Goal: Task Accomplishment & Management: Manage account settings

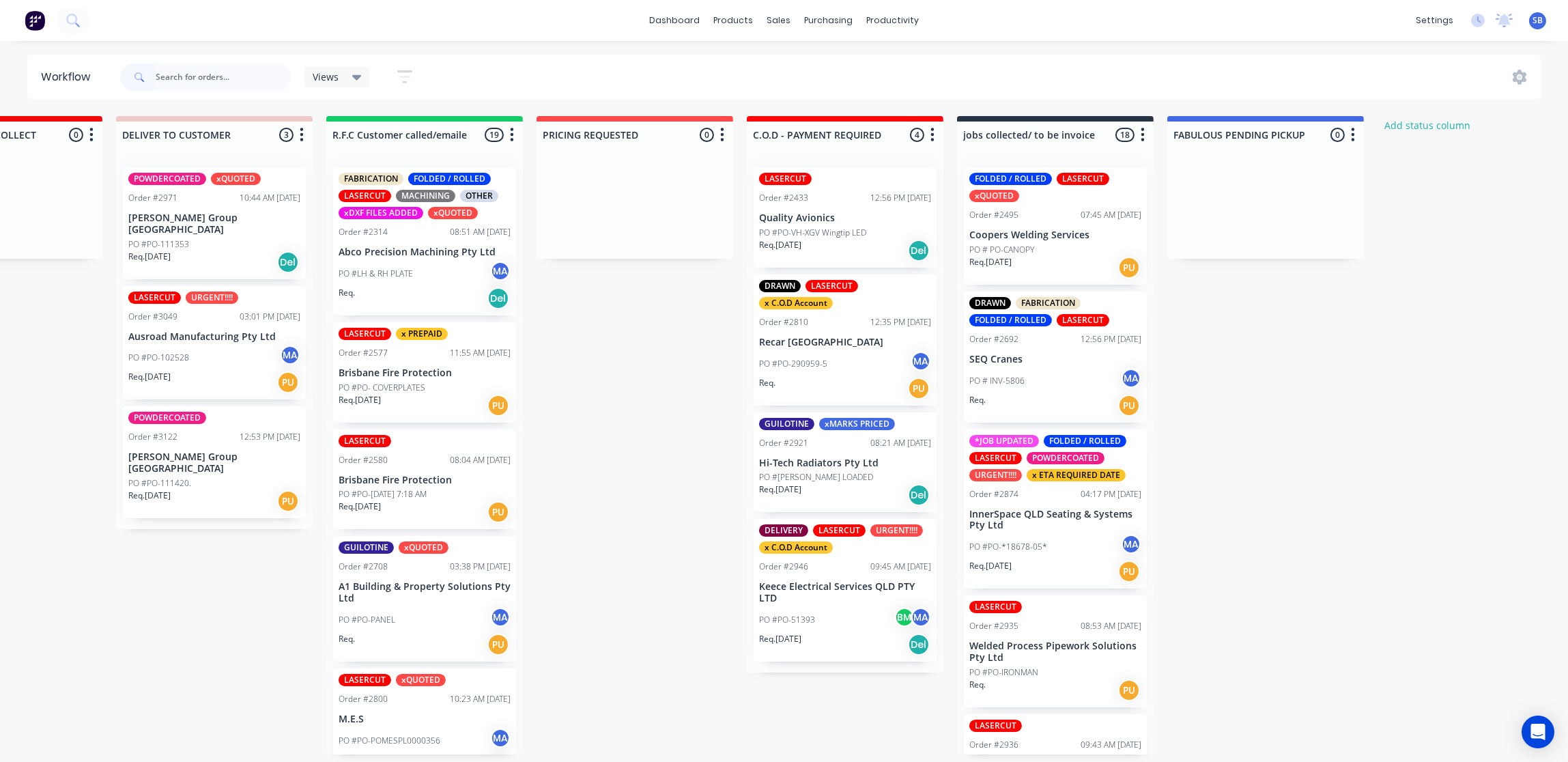
scroll to position [1778, 0]
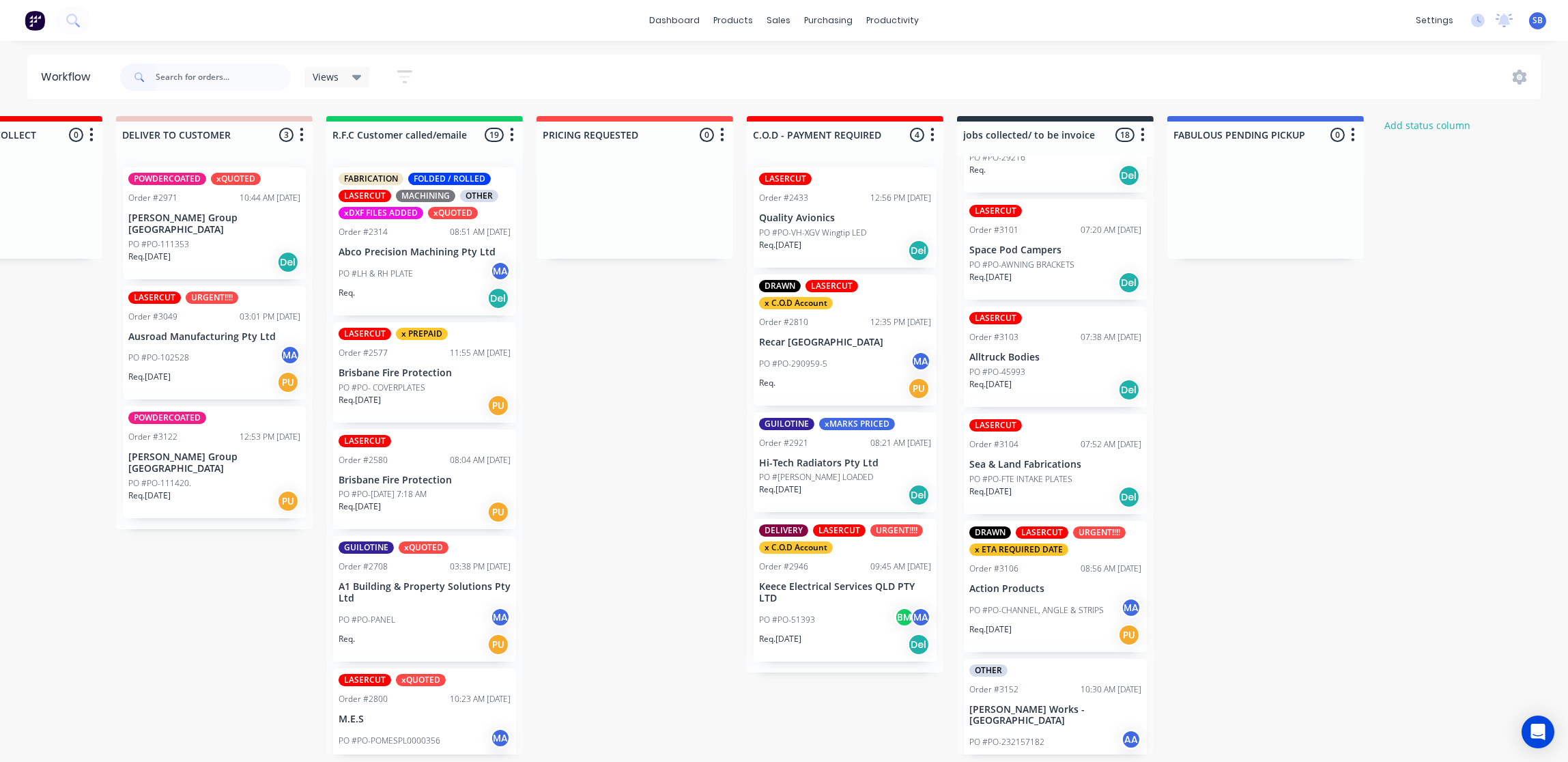
click at [210, 79] on input "text" at bounding box center [223, 77] width 135 height 27
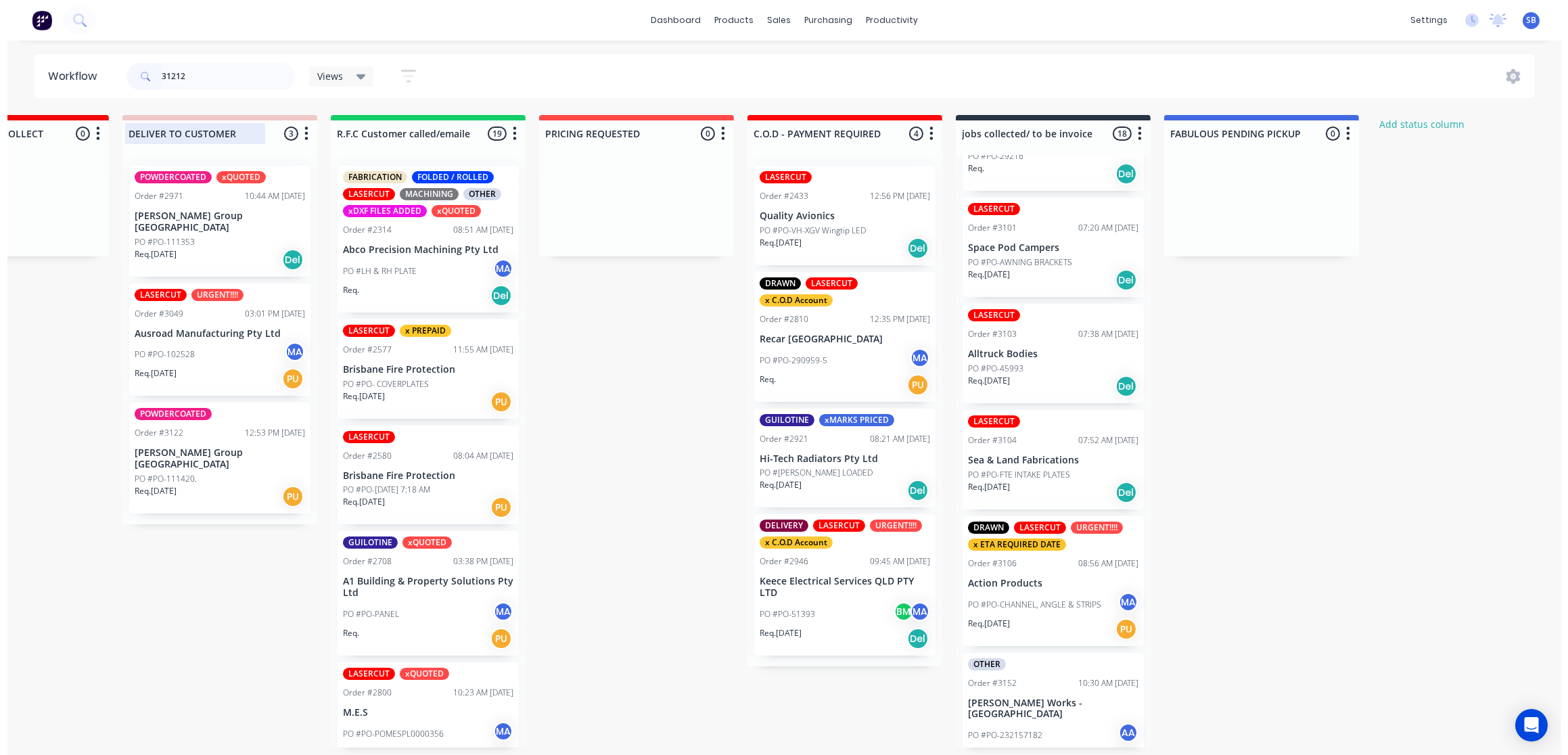
scroll to position [0, 0]
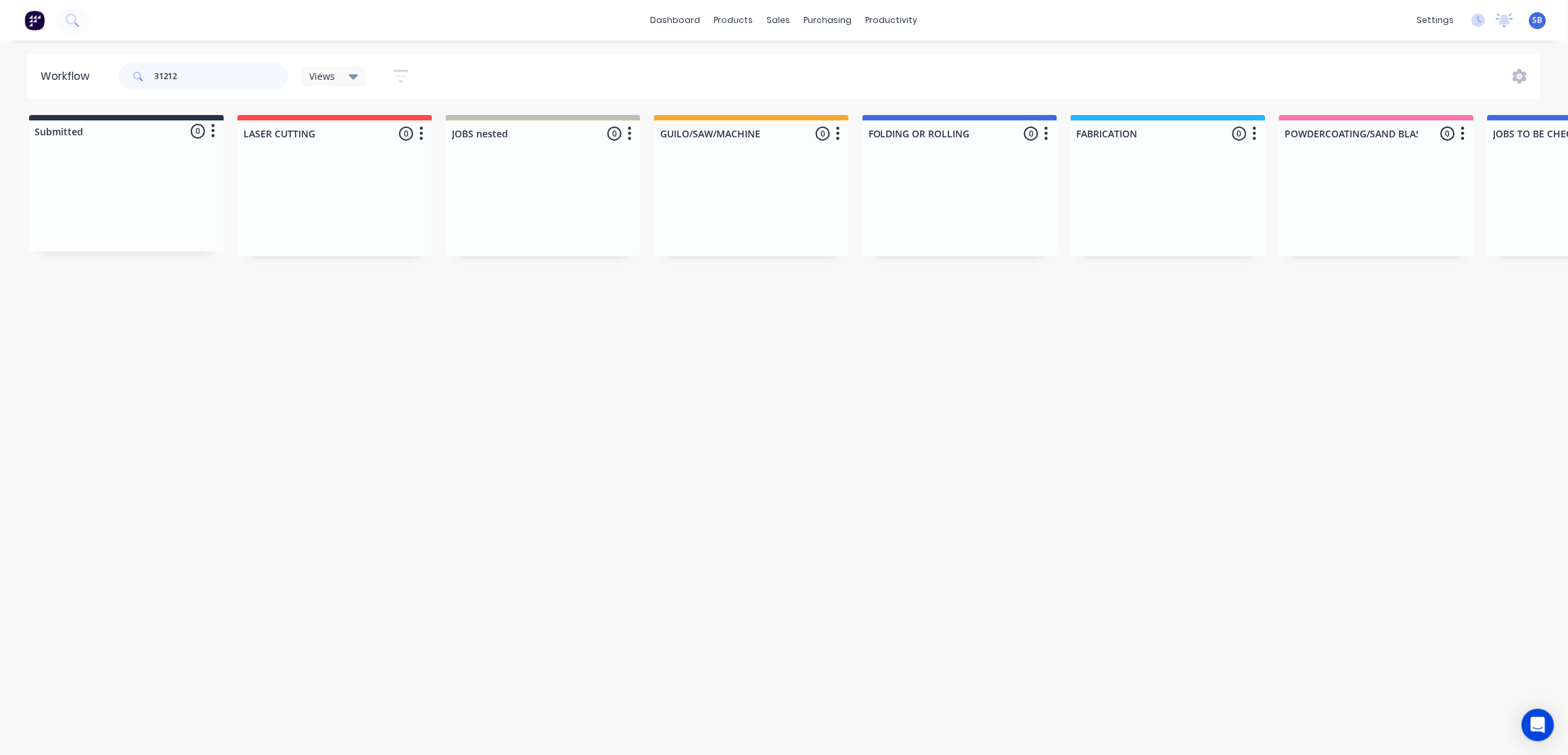
drag, startPoint x: 192, startPoint y: 74, endPoint x: 0, endPoint y: 109, distance: 195.2
click at [0, 110] on html "dashboard products sales purchasing productivity dashboard products Product Cat…" at bounding box center [784, 336] width 1568 height 673
type input "3122"
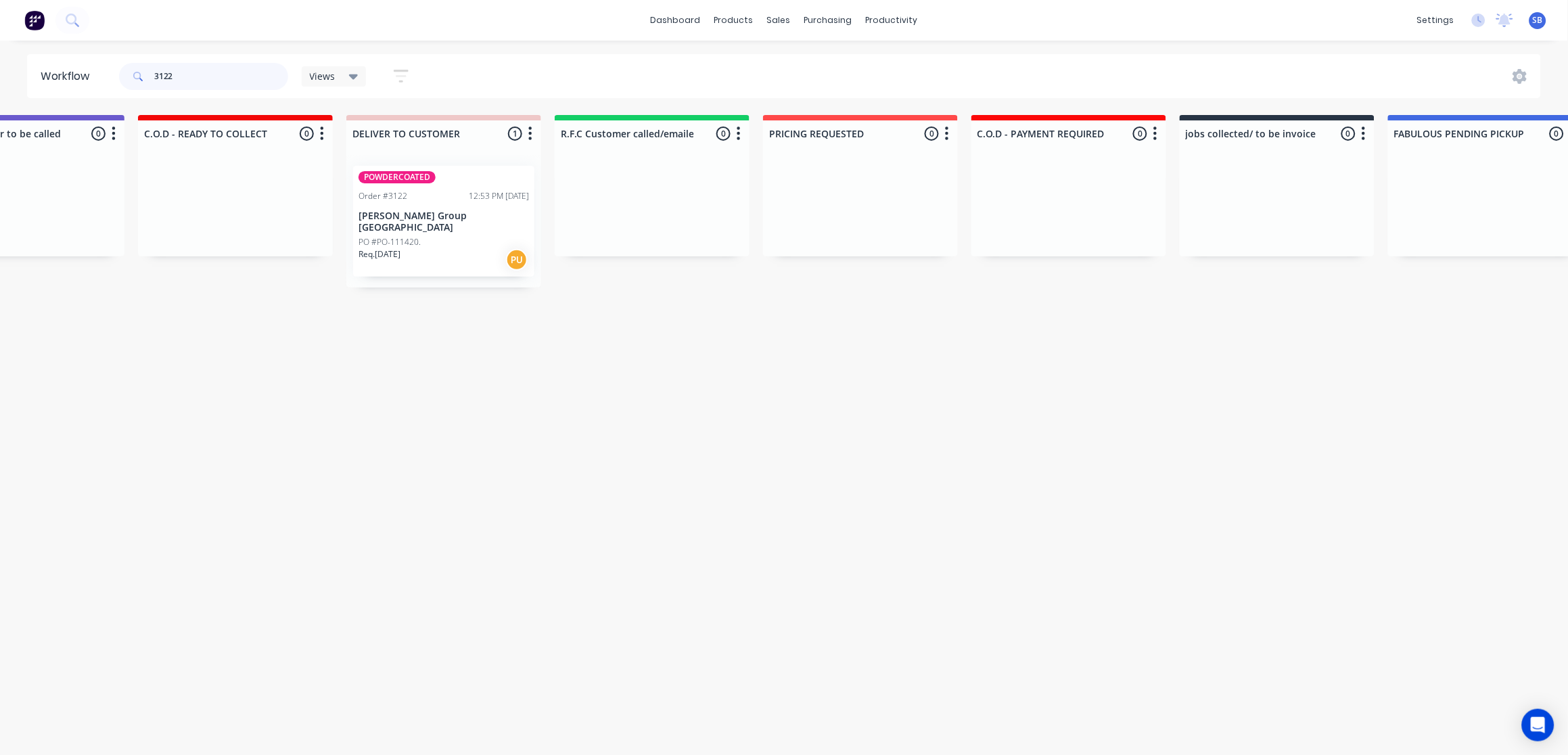
scroll to position [0, 1768]
click at [432, 248] on div "Req. 07/10/25 PU" at bounding box center [441, 260] width 170 height 23
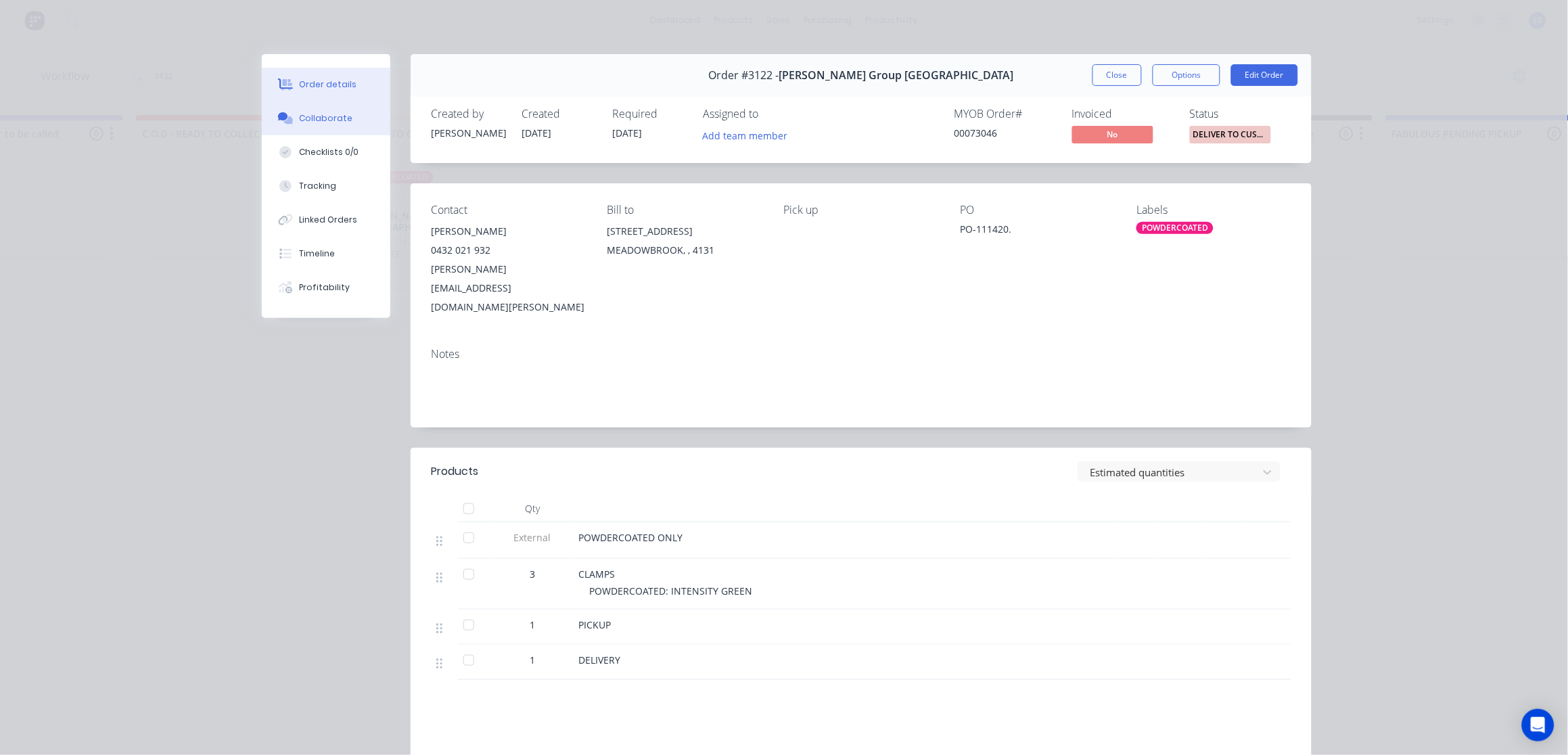
click at [306, 113] on div "Collaborate" at bounding box center [326, 118] width 53 height 13
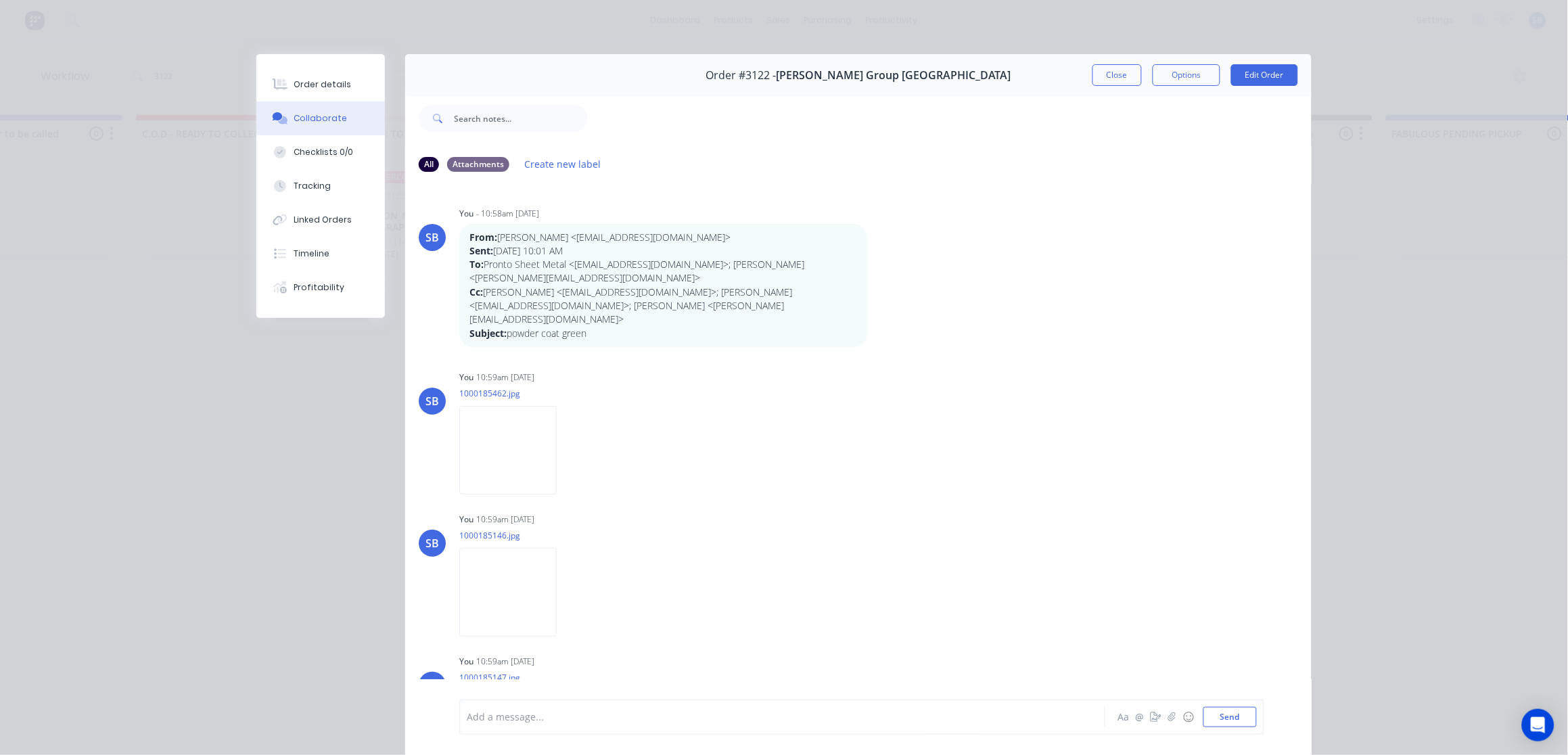
click at [533, 717] on div at bounding box center [763, 716] width 591 height 14
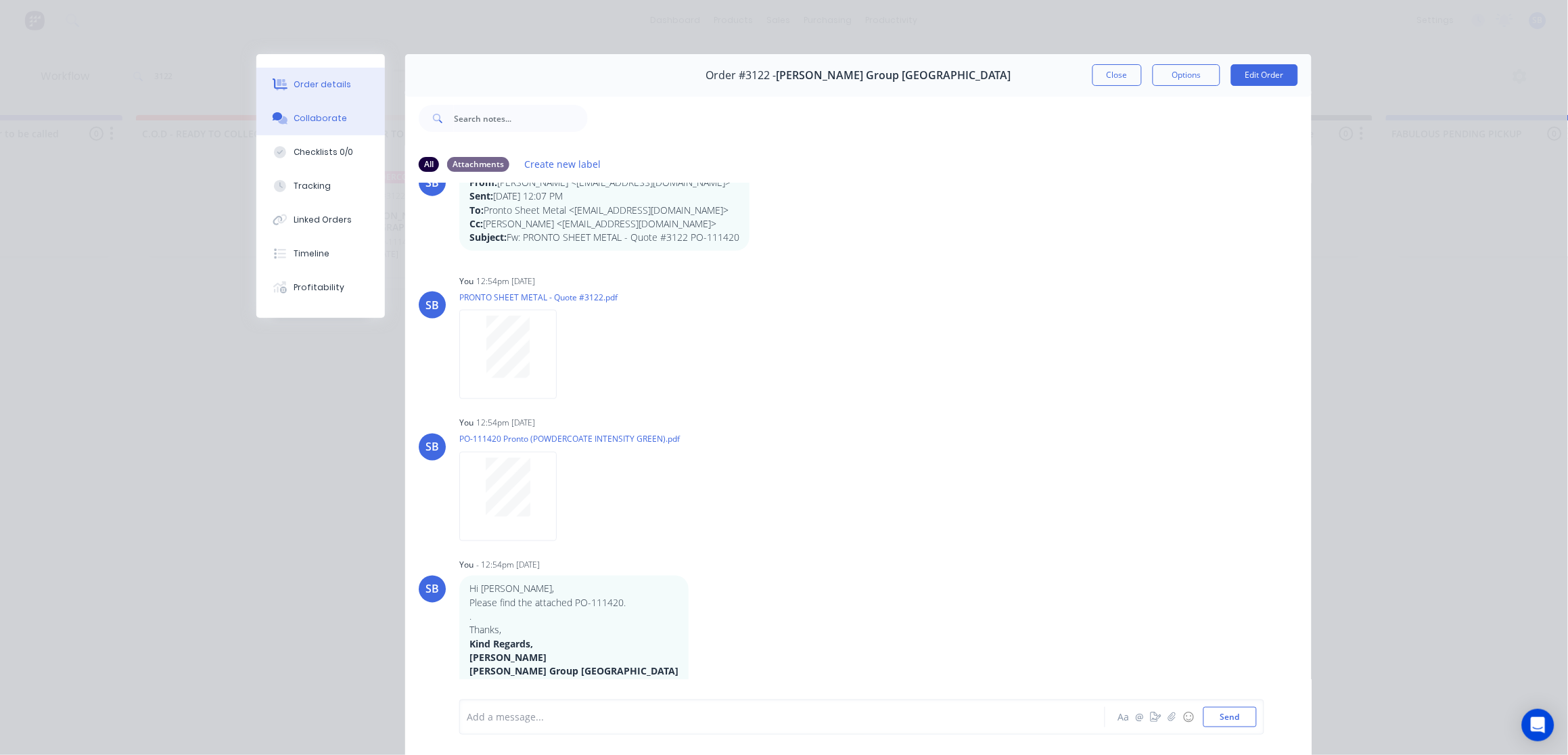
click at [306, 87] on div "Order details" at bounding box center [323, 84] width 58 height 13
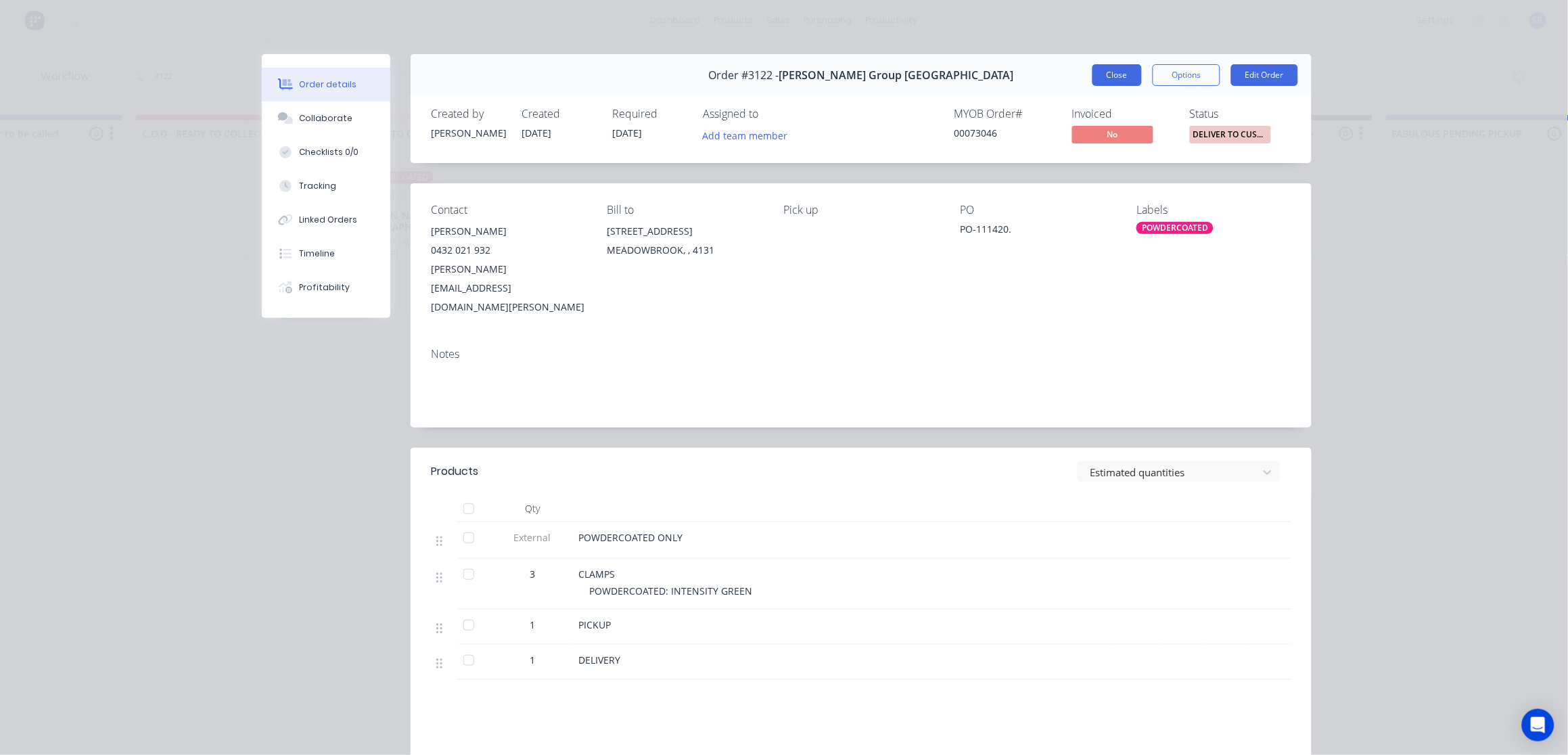
click at [1109, 74] on button "Close" at bounding box center [1116, 75] width 49 height 21
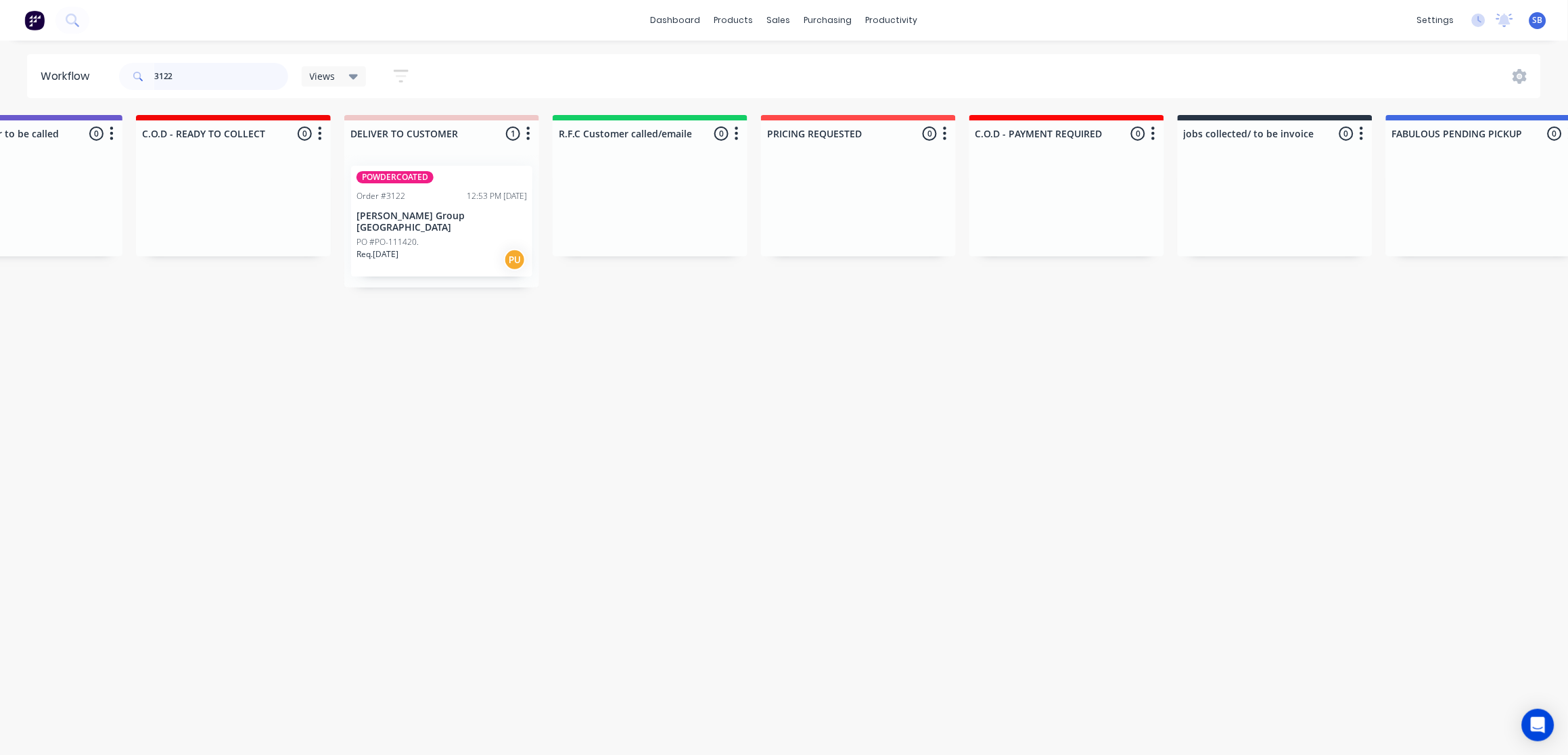
drag, startPoint x: -4, startPoint y: 93, endPoint x: 0, endPoint y: 110, distance: 17.5
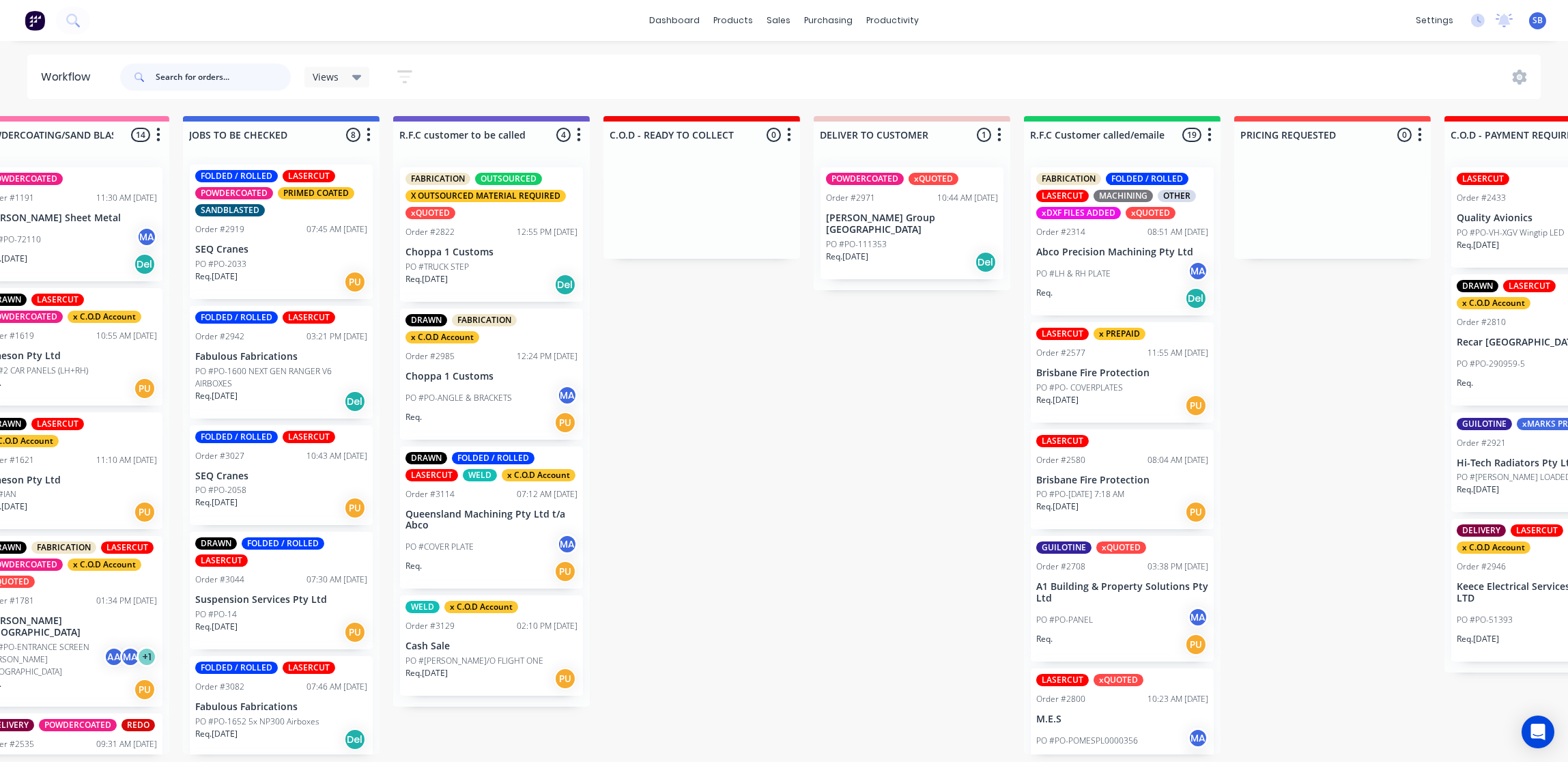
scroll to position [0, 0]
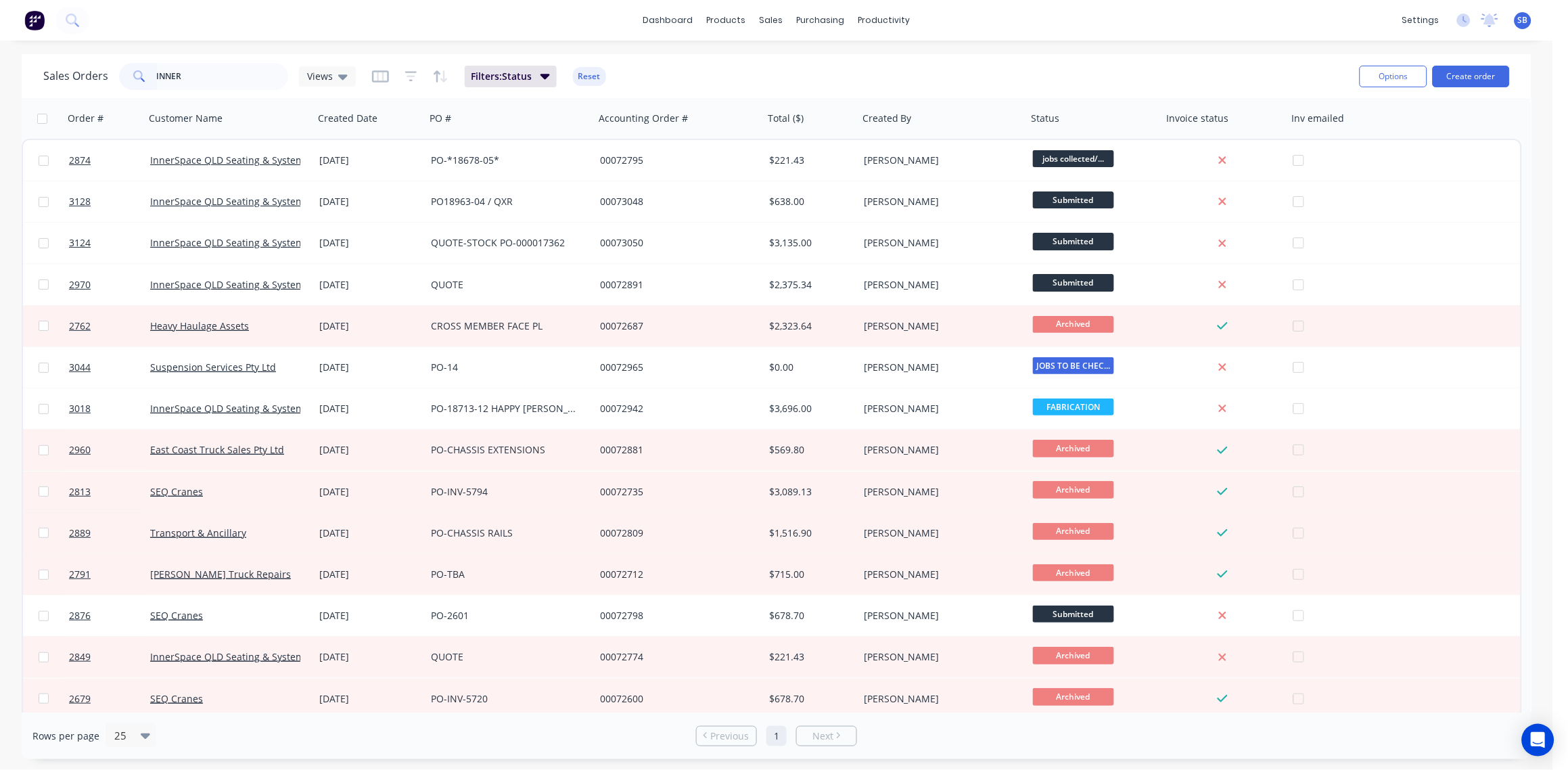
click at [0, 81] on html "dashboard products sales purchasing productivity dashboard products Product Cat…" at bounding box center [784, 385] width 1568 height 770
type input "3122"
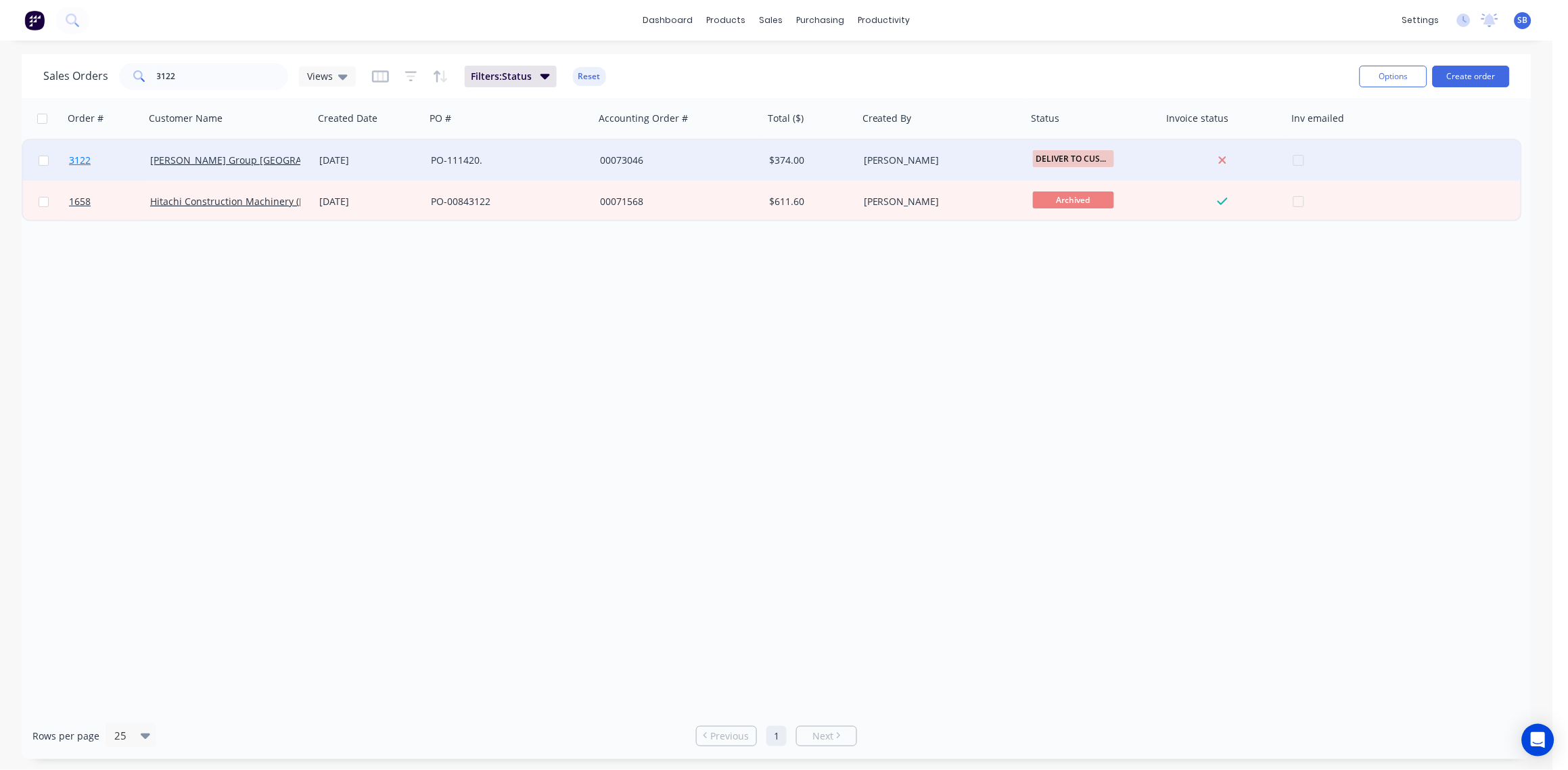
click at [75, 157] on span "3122" at bounding box center [80, 160] width 21 height 13
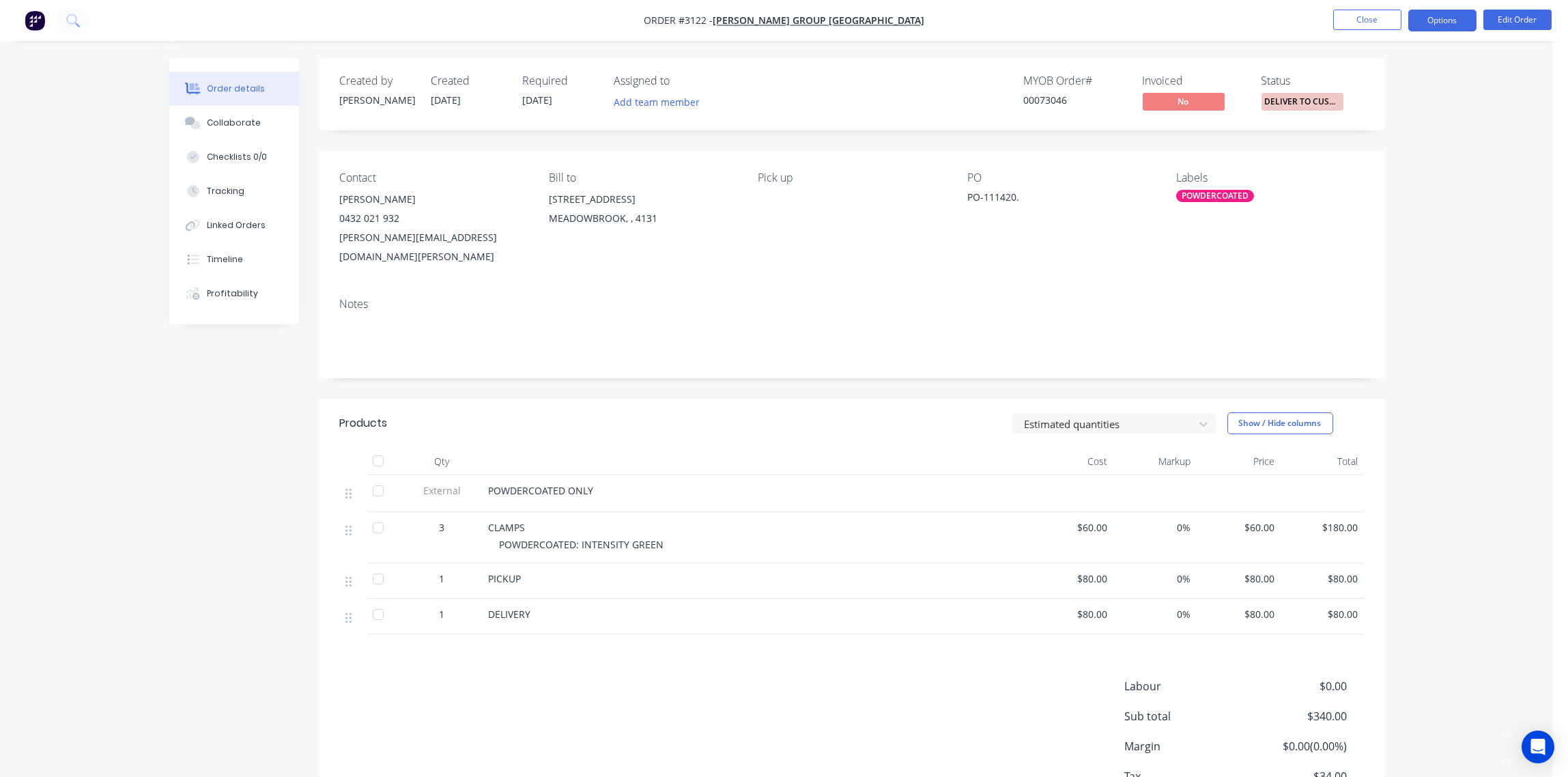
click at [1445, 21] on button "Options" at bounding box center [1443, 20] width 68 height 21
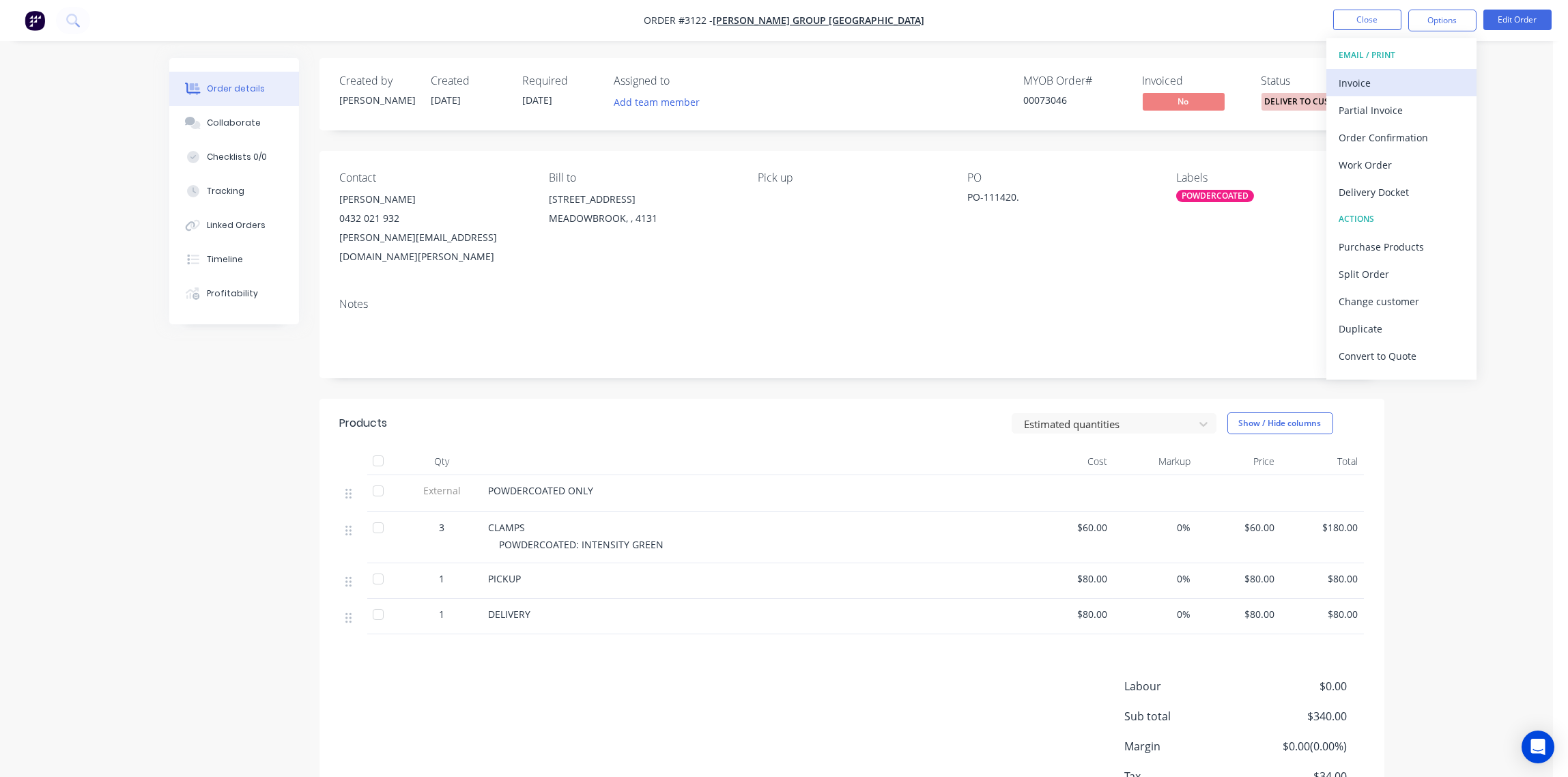
click at [1382, 80] on div "Invoice" at bounding box center [1401, 83] width 125 height 19
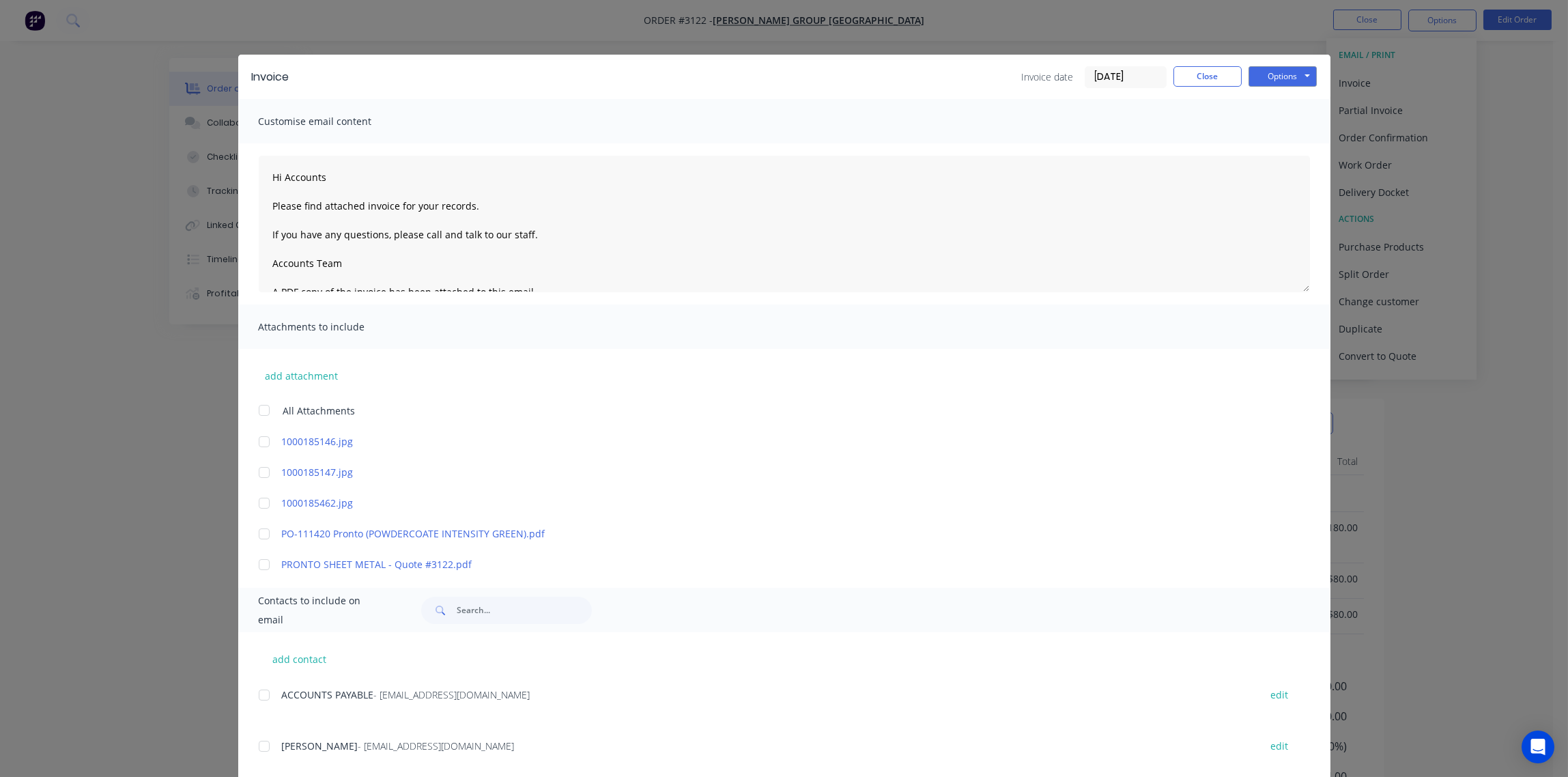
scroll to position [305, 0]
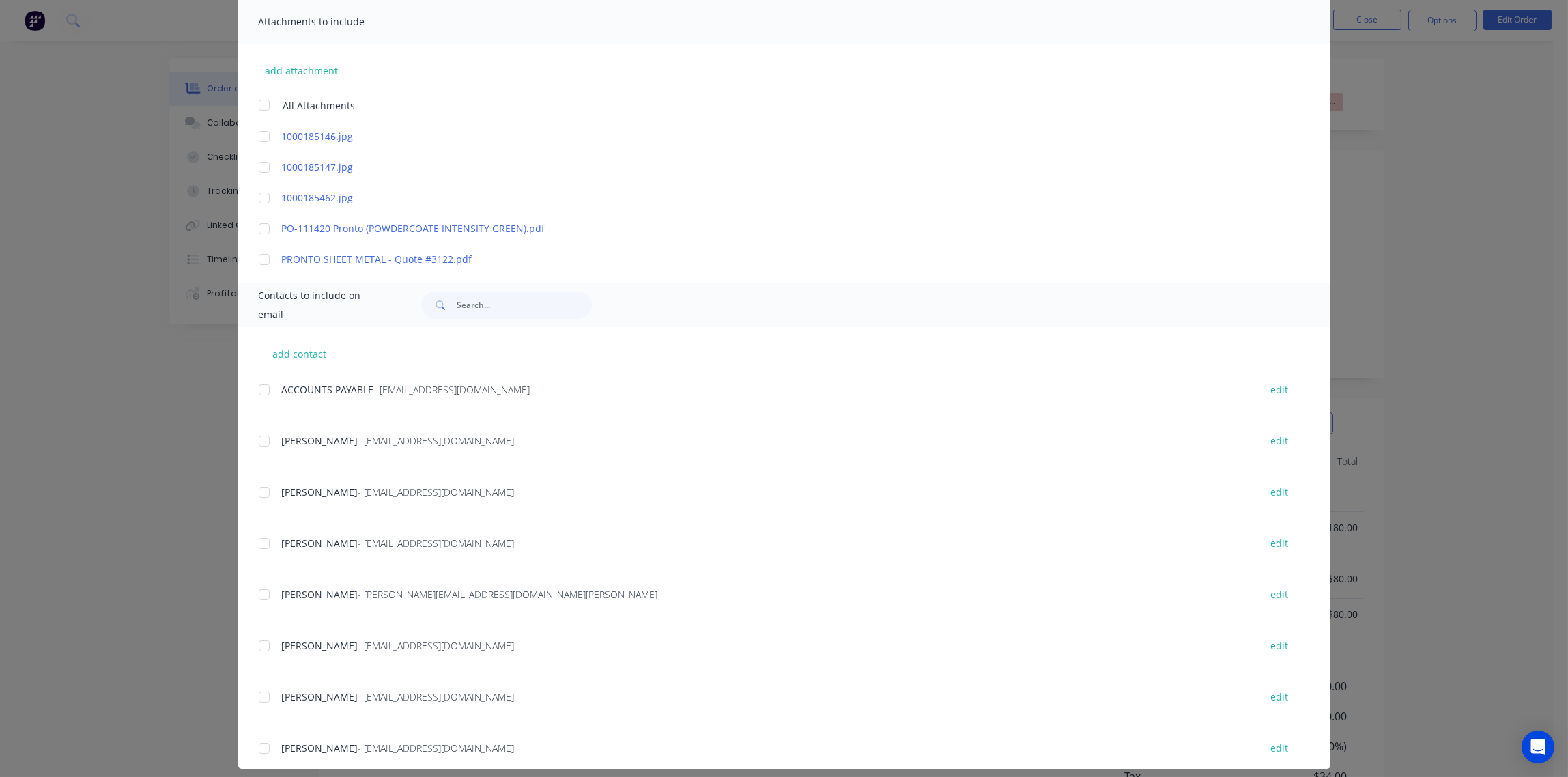
click at [251, 391] on div at bounding box center [264, 390] width 27 height 27
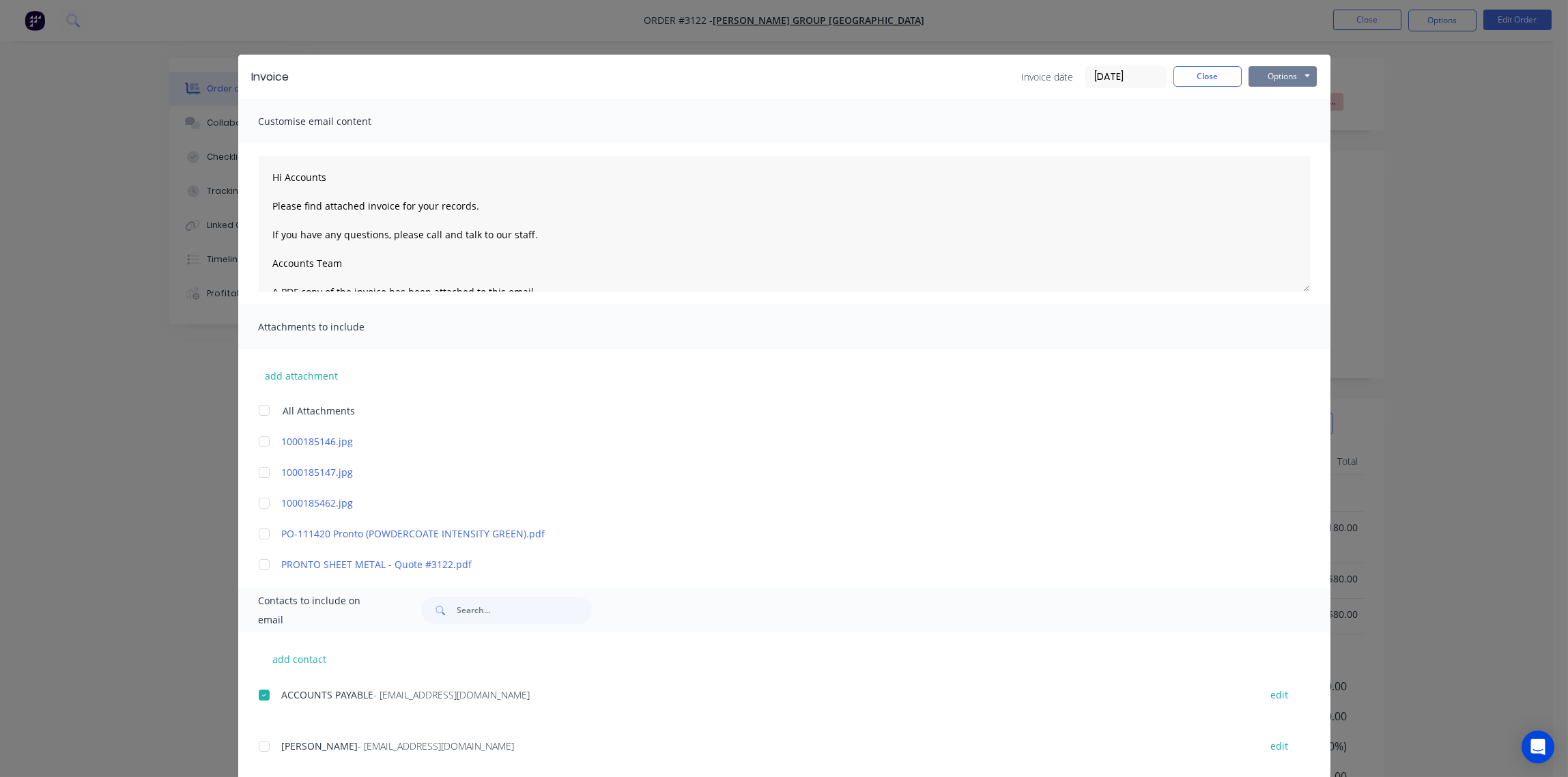
click at [1277, 73] on button "Options" at bounding box center [1282, 76] width 68 height 20
click at [1277, 144] on button "Email" at bounding box center [1292, 145] width 87 height 22
type textarea "Hi Accounts Please find attached invoice for your records. If you have any ques…"
click at [1197, 78] on button "Close" at bounding box center [1207, 76] width 68 height 20
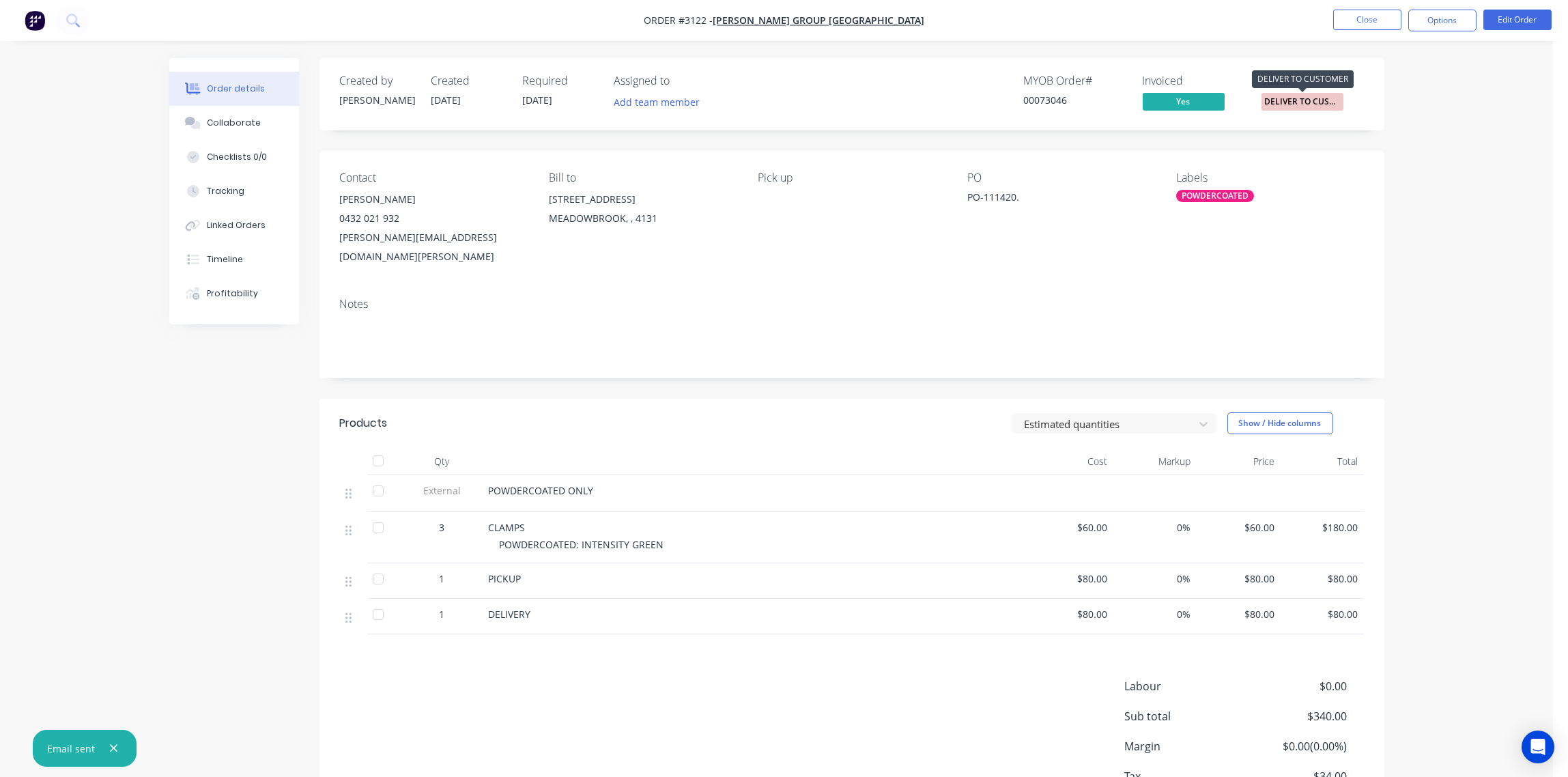
click at [1288, 103] on span "DELIVER TO CUST..." at bounding box center [1303, 102] width 82 height 18
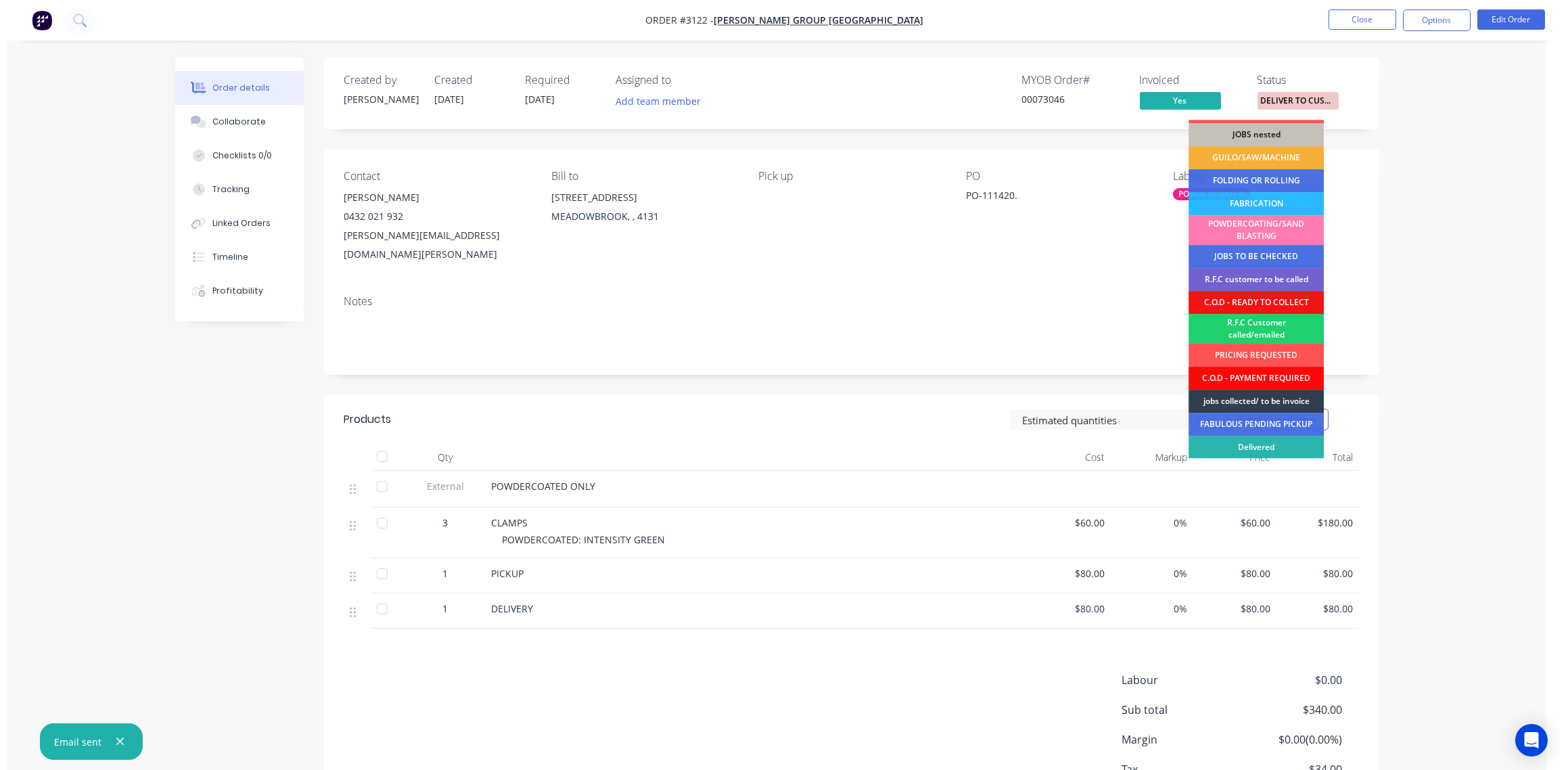
scroll to position [66, 0]
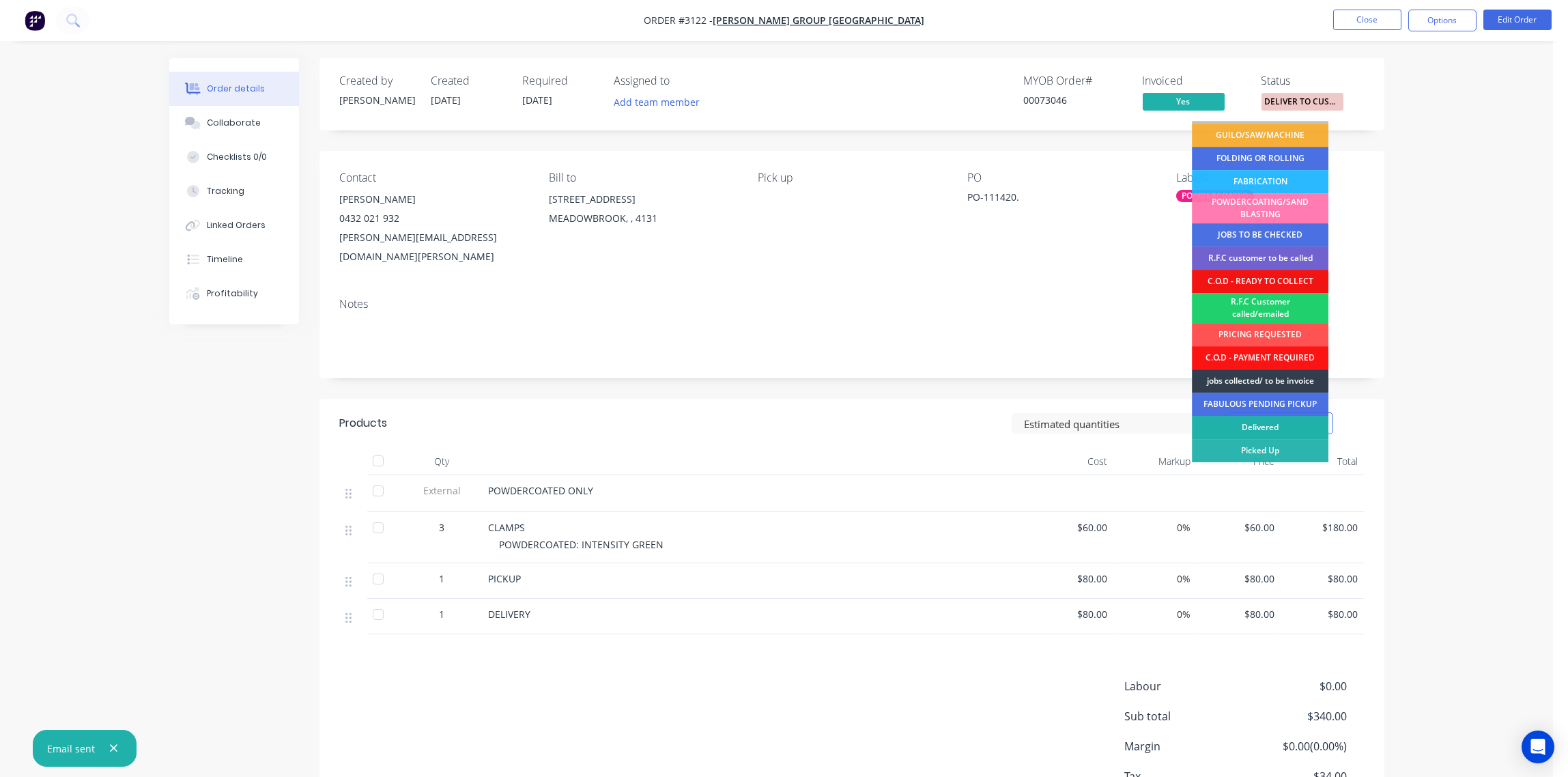
click at [1272, 430] on div "Delivered" at bounding box center [1260, 428] width 136 height 23
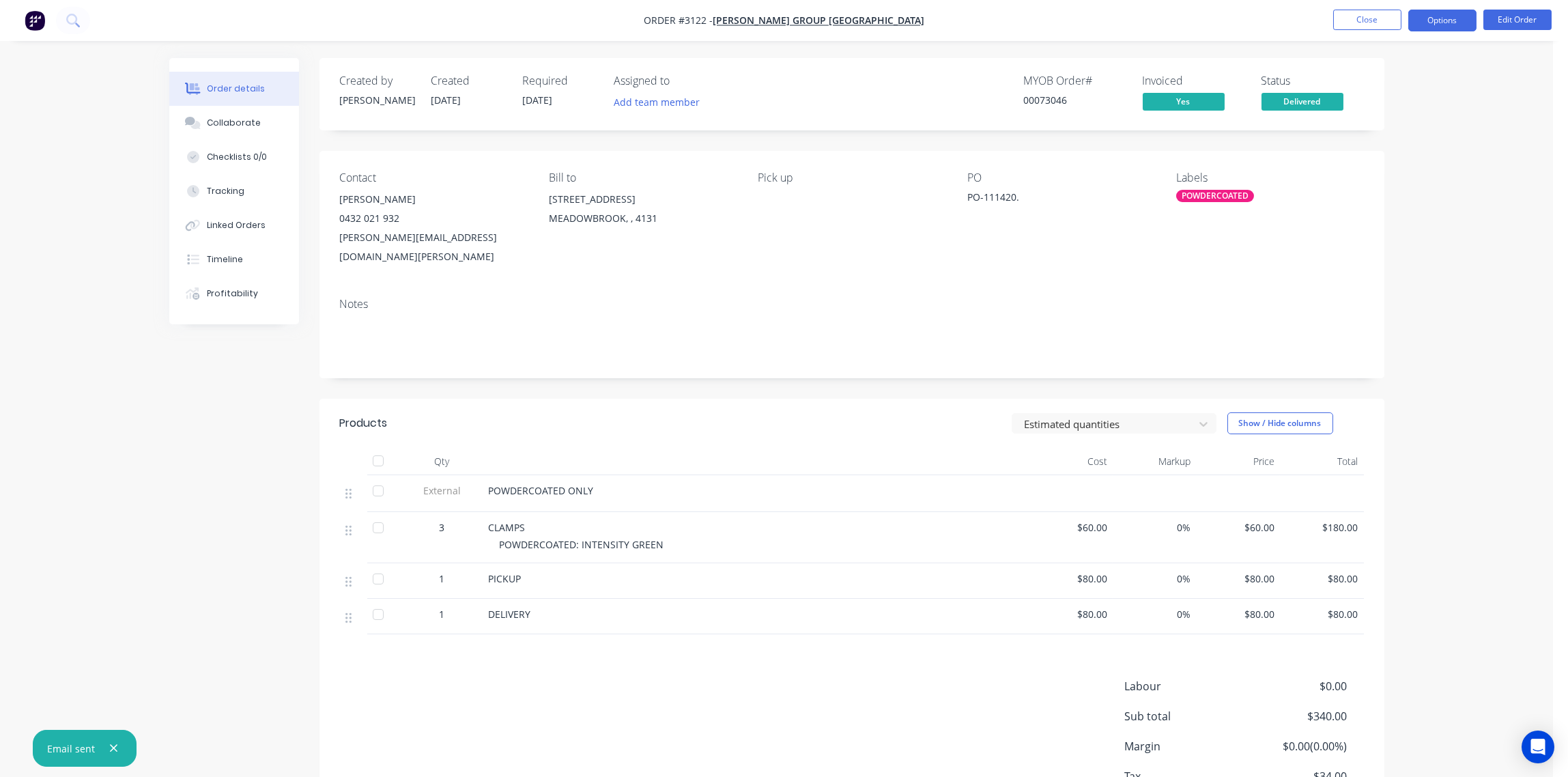
click at [1460, 18] on button "Options" at bounding box center [1443, 20] width 68 height 21
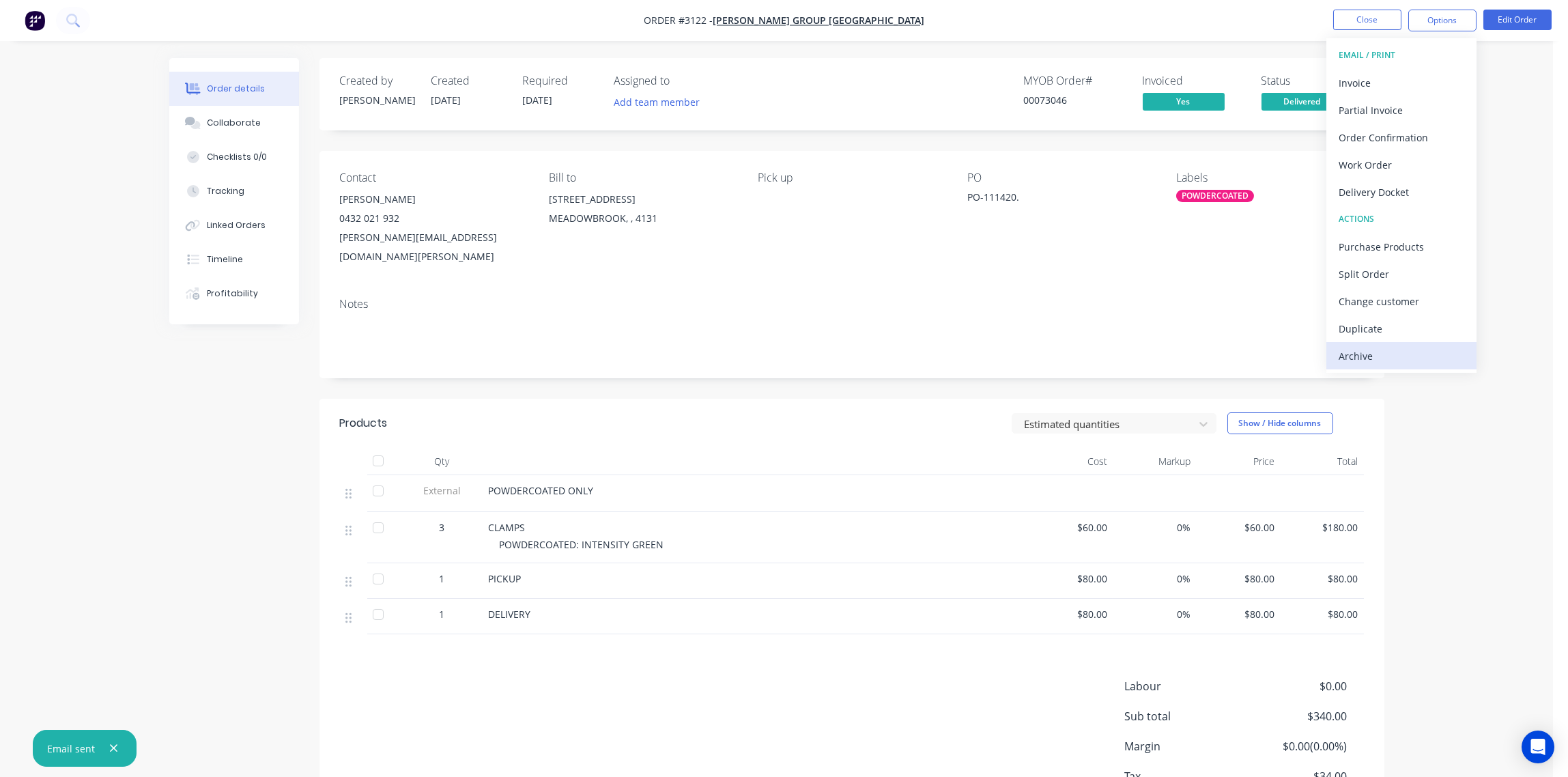
click at [1398, 362] on div "Archive" at bounding box center [1401, 356] width 125 height 19
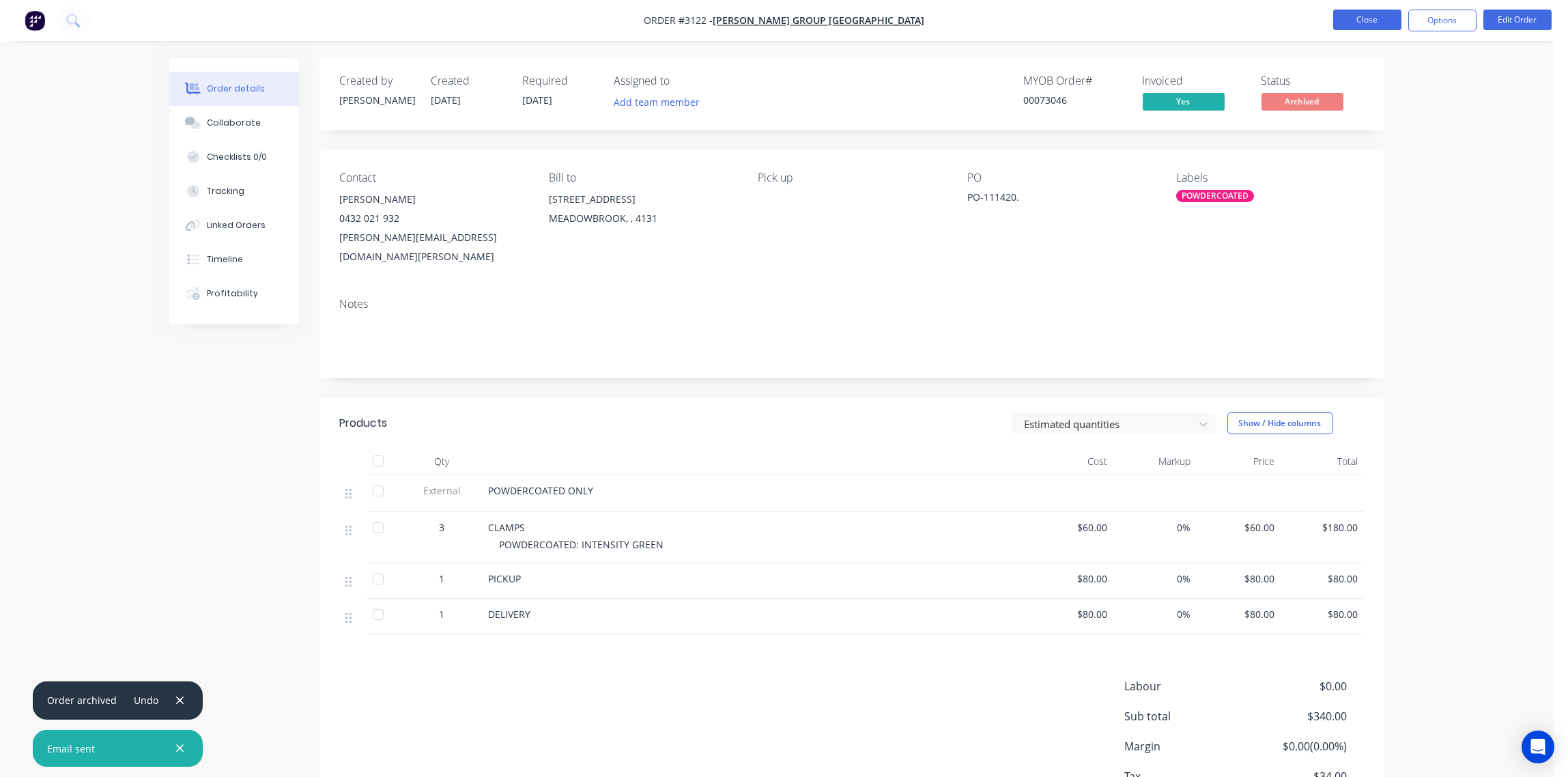
click at [1368, 18] on button "Close" at bounding box center [1368, 19] width 68 height 20
